Goal: Task Accomplishment & Management: Manage account settings

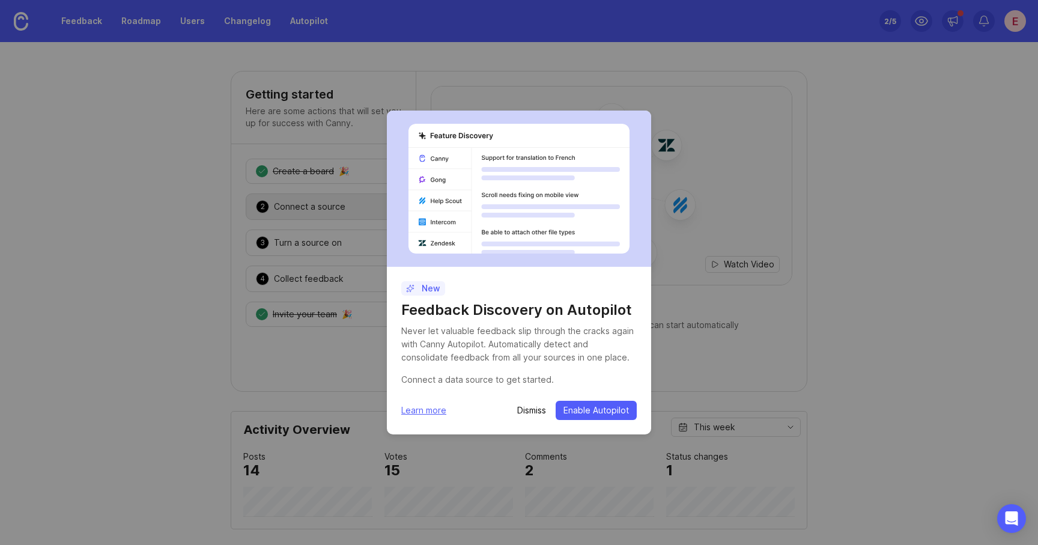
click at [464, 305] on h1 "Feedback Discovery on Autopilot" at bounding box center [518, 309] width 235 height 19
click at [570, 401] on button "Enable Autopilot" at bounding box center [595, 410] width 81 height 19
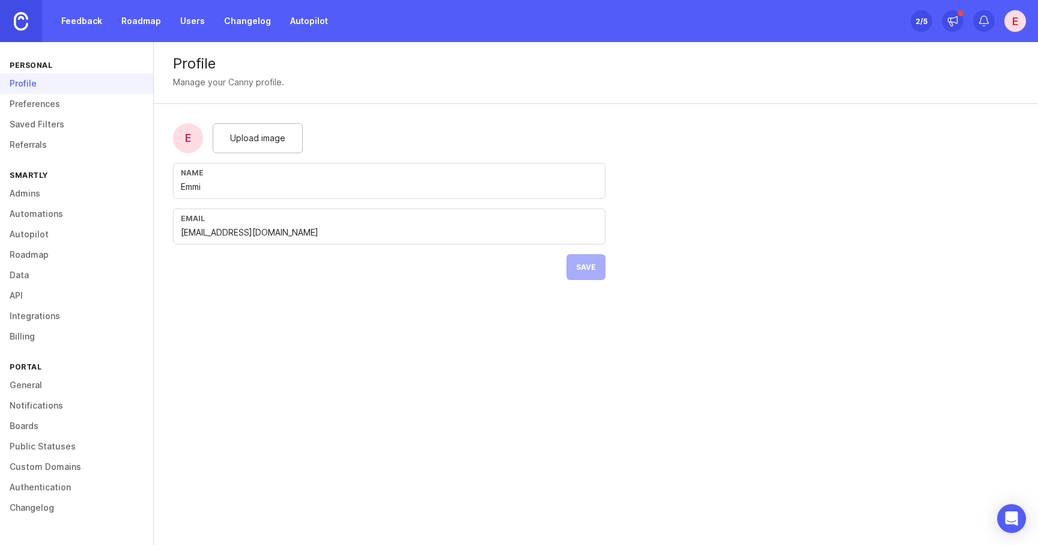
click at [19, 22] on img at bounding box center [21, 21] width 14 height 19
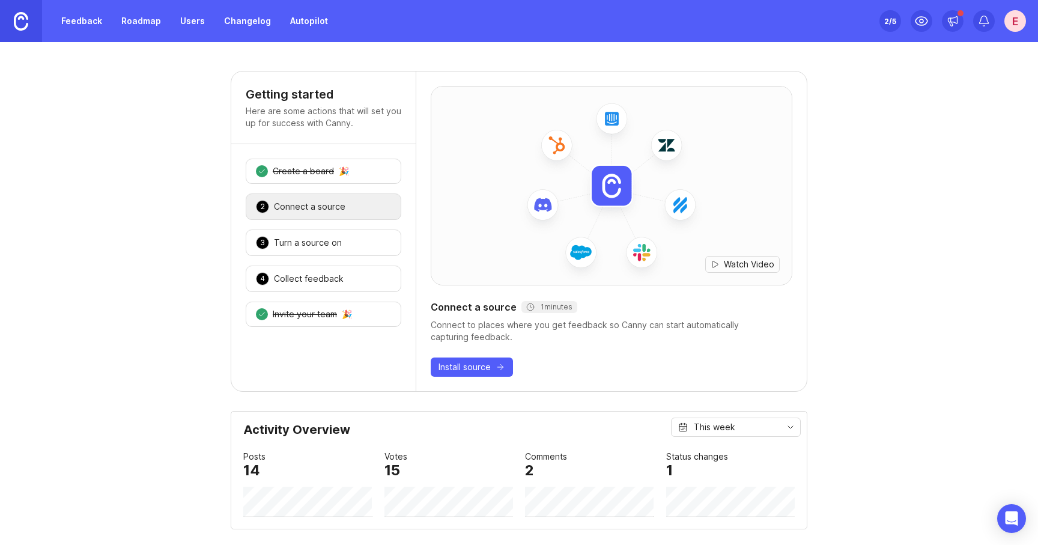
click at [292, 246] on div "Turn a source on" at bounding box center [308, 243] width 68 height 12
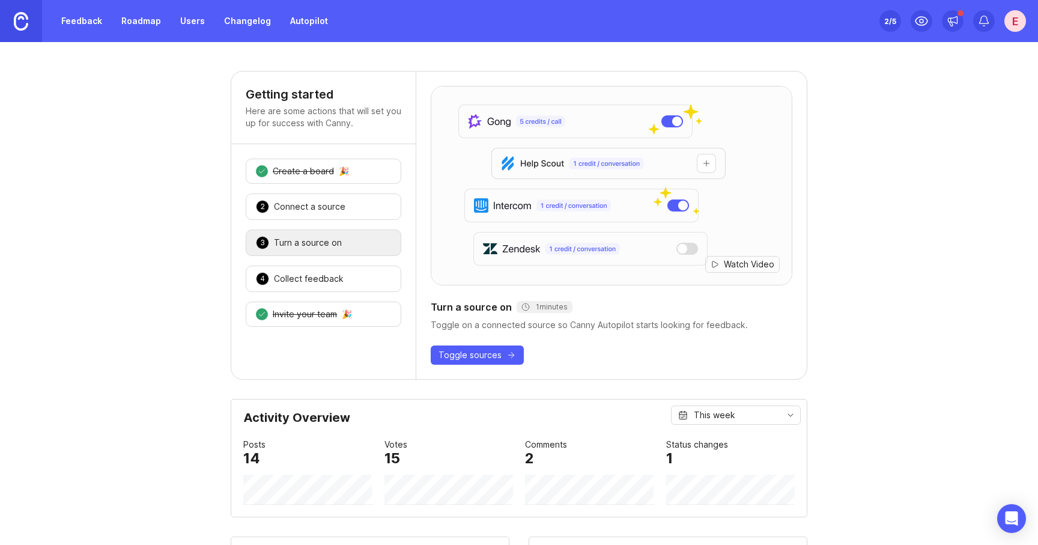
click at [299, 279] on div "Collect feedback" at bounding box center [309, 279] width 70 height 12
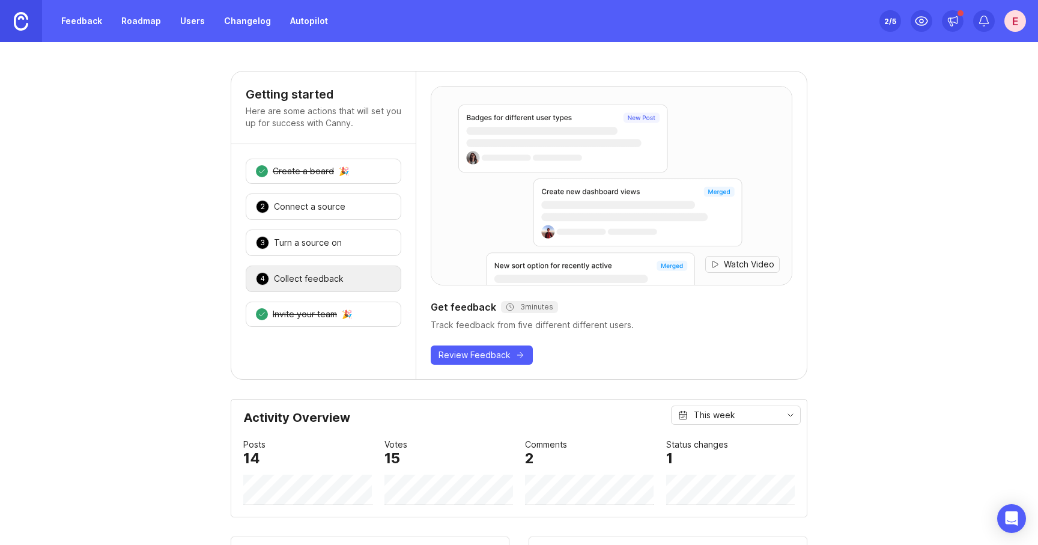
click at [296, 205] on div "Connect a source" at bounding box center [309, 207] width 71 height 12
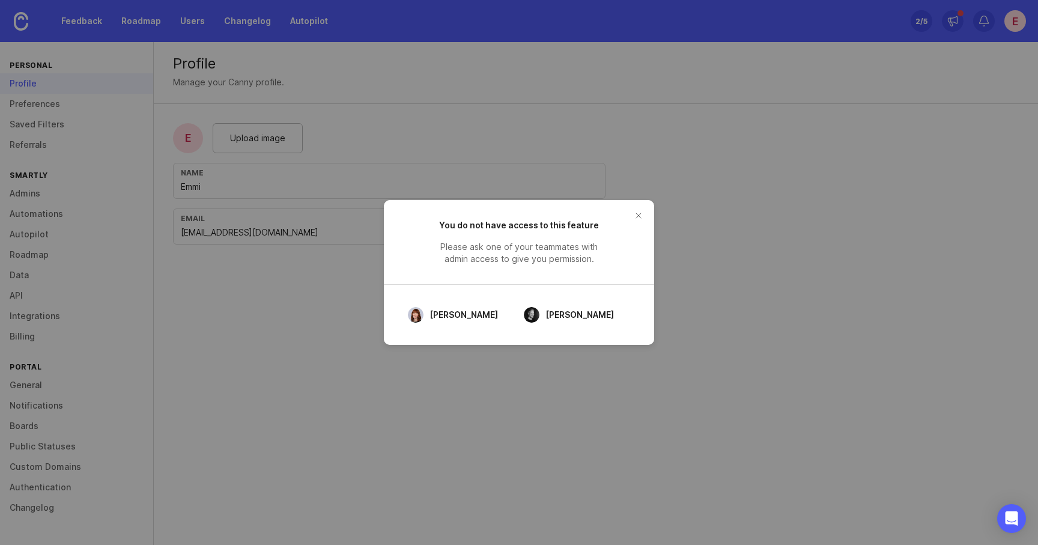
click at [637, 221] on button "close button" at bounding box center [638, 215] width 19 height 19
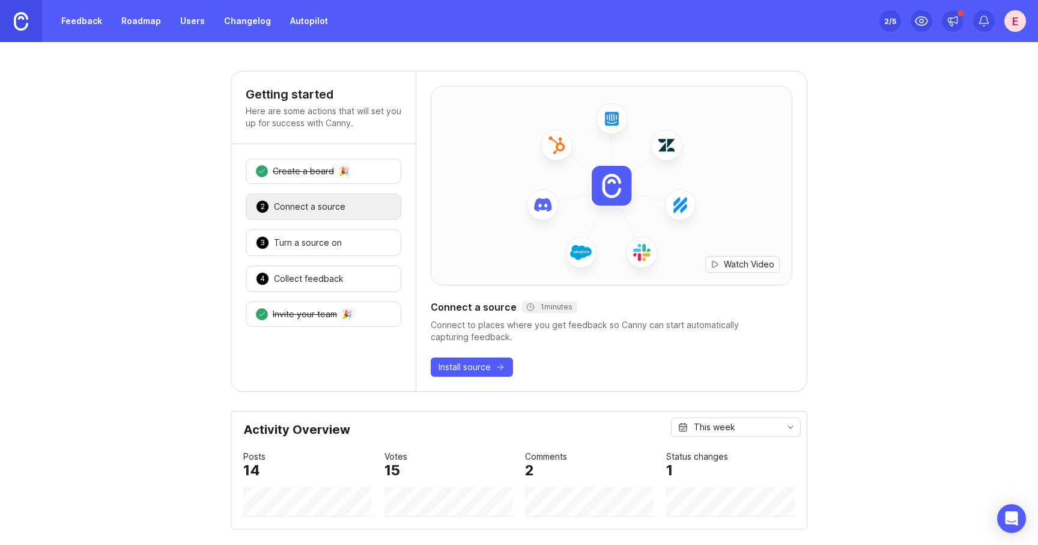
click at [313, 235] on div "3 Turn a source on 🎉" at bounding box center [324, 242] width 156 height 26
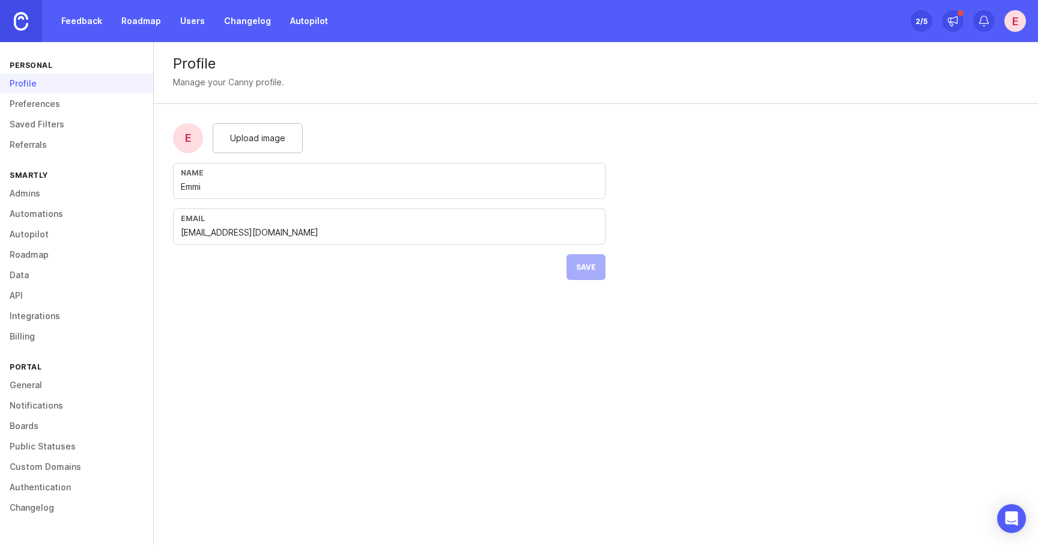
click at [59, 104] on link "Preferences" at bounding box center [76, 104] width 153 height 20
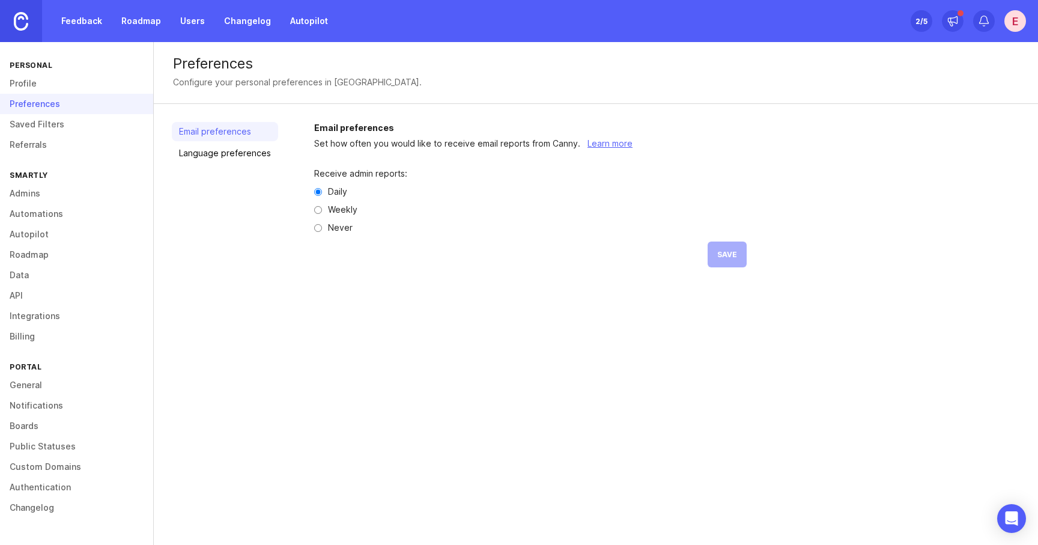
click at [23, 20] on img at bounding box center [21, 21] width 14 height 19
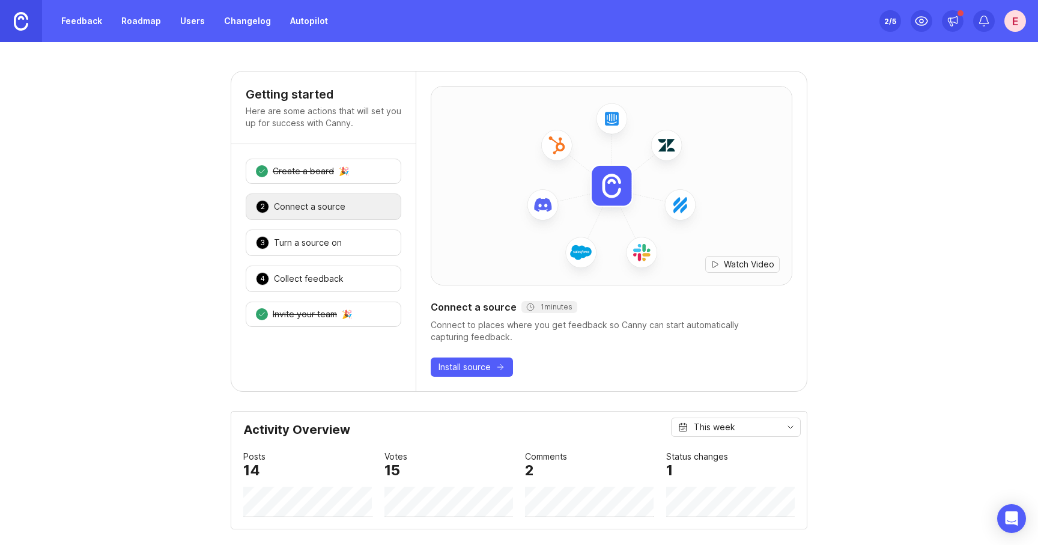
click at [127, 20] on link "Roadmap" at bounding box center [141, 21] width 54 height 22
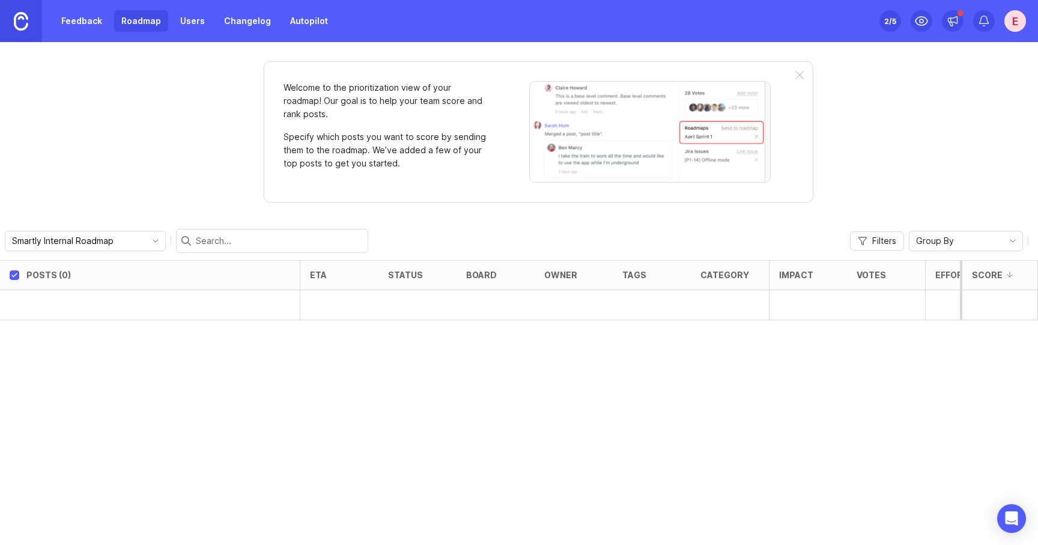
click at [186, 17] on link "Users" at bounding box center [192, 21] width 39 height 22
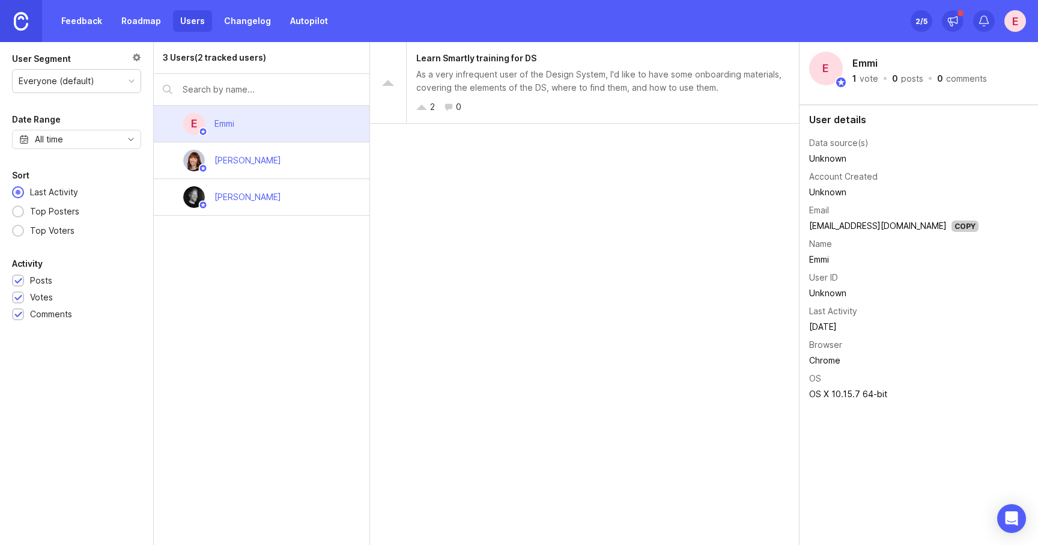
click at [144, 18] on link "Roadmap" at bounding box center [141, 21] width 54 height 22
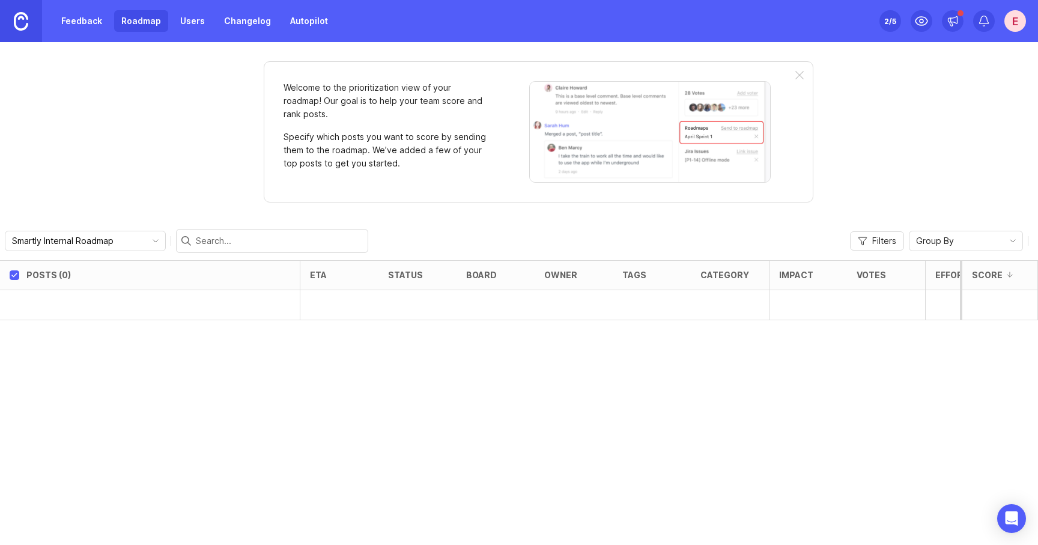
click at [260, 23] on link "Changelog" at bounding box center [247, 21] width 61 height 22
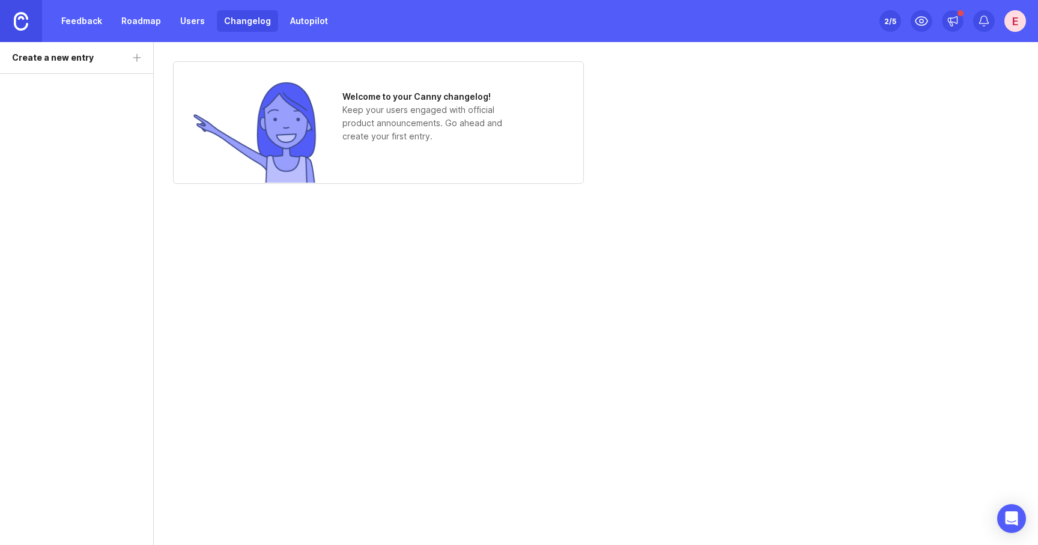
click at [302, 22] on link "Autopilot" at bounding box center [309, 21] width 52 height 22
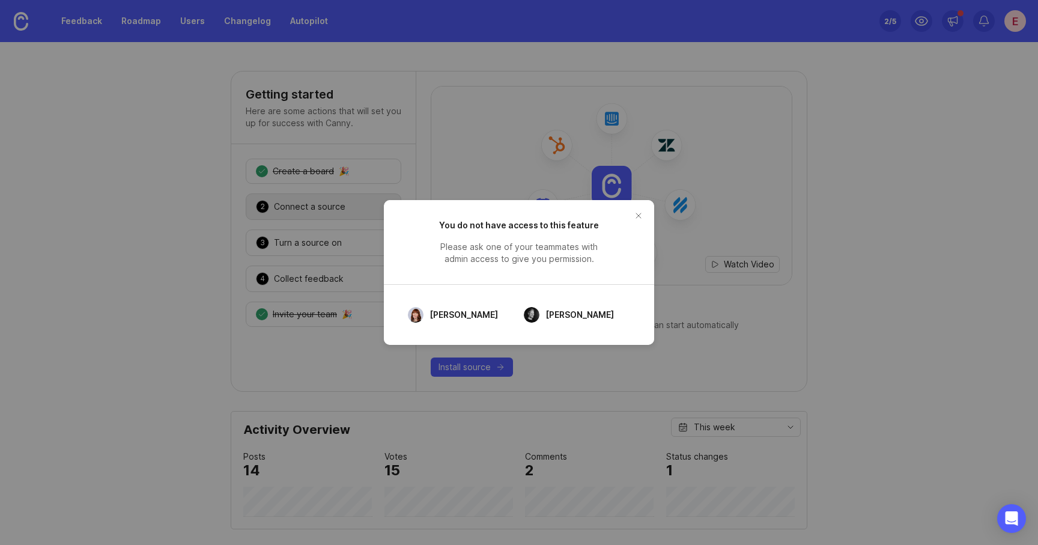
click at [635, 214] on button "close button" at bounding box center [638, 215] width 19 height 19
